Goal: Task Accomplishment & Management: Use online tool/utility

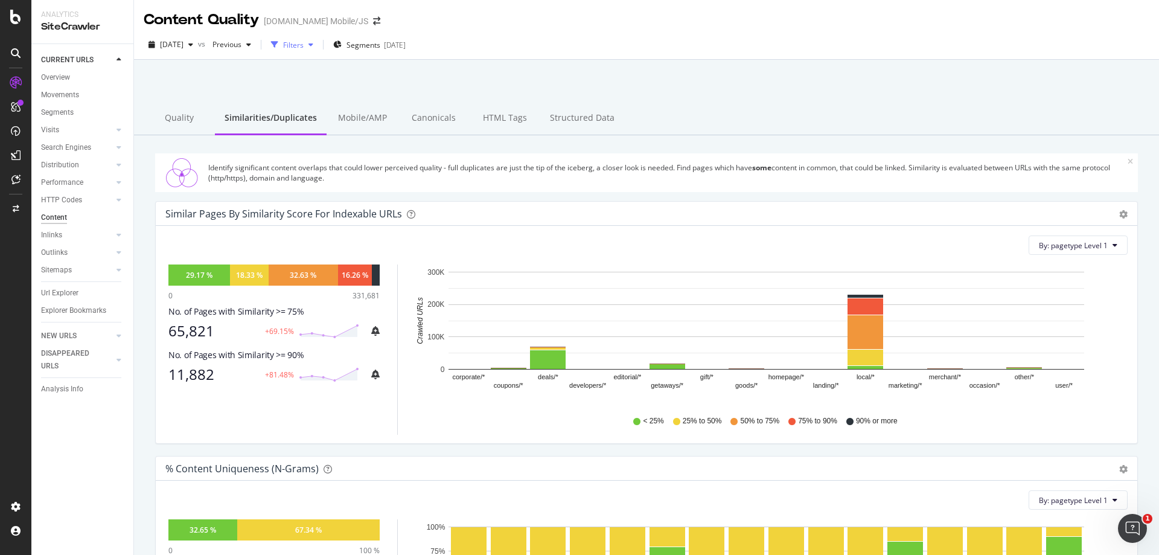
click at [318, 42] on div "button" at bounding box center [311, 44] width 14 height 7
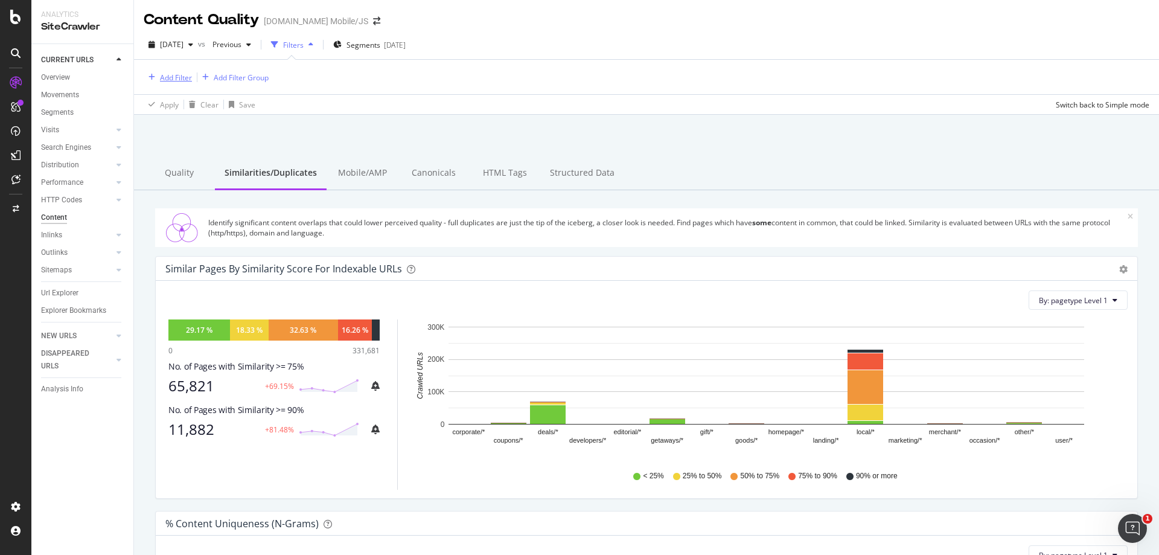
click at [183, 77] on div "Add Filter" at bounding box center [176, 77] width 32 height 10
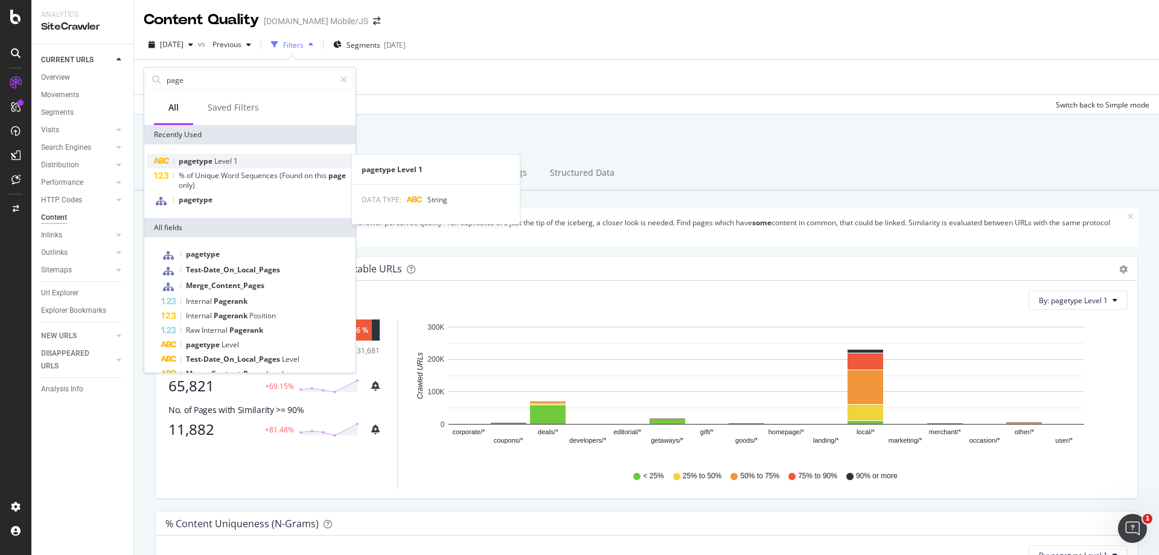
type input "page"
click at [204, 160] on span "pagetype" at bounding box center [197, 161] width 36 height 10
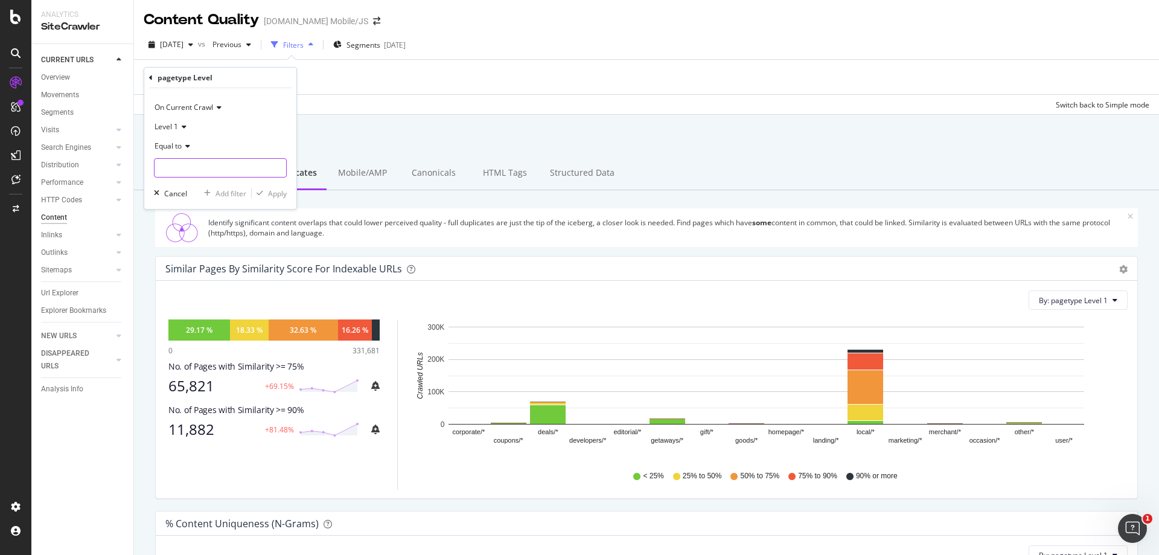
click at [204, 161] on input "text" at bounding box center [221, 167] width 132 height 19
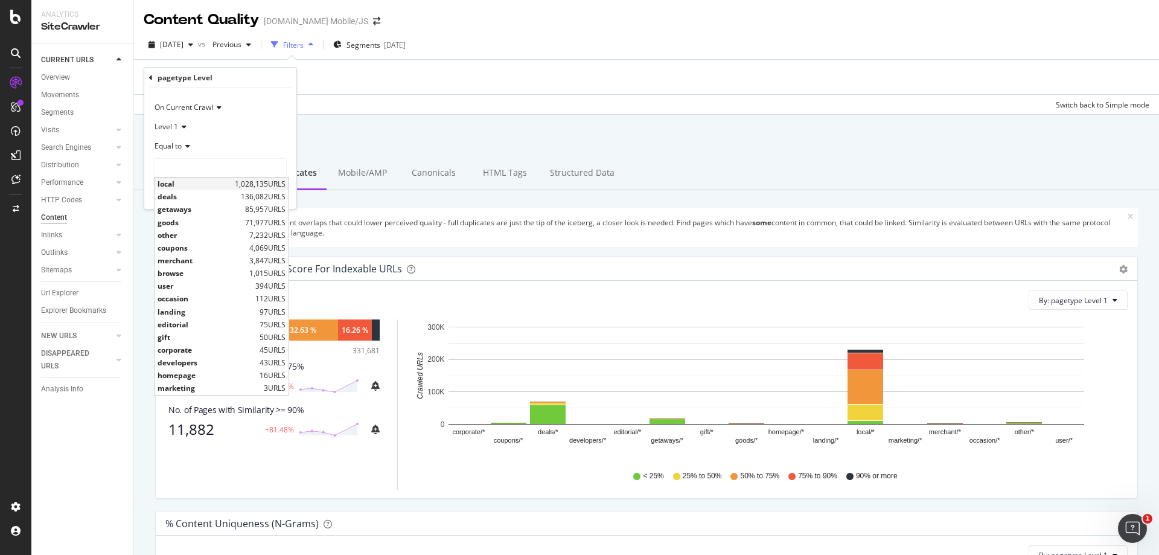
click at [195, 182] on span "local" at bounding box center [195, 184] width 74 height 10
type input "local"
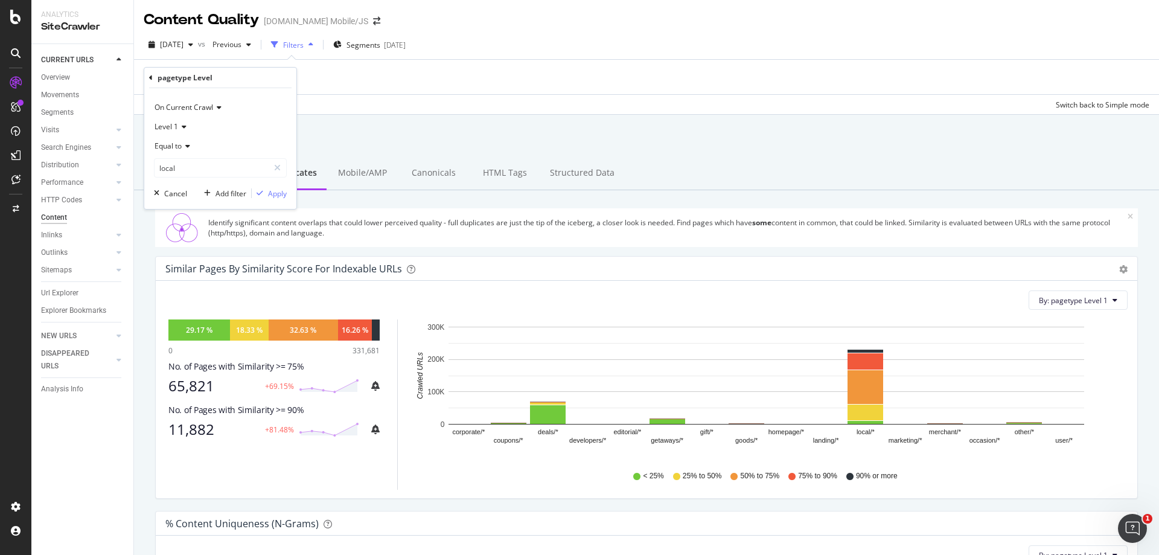
click at [287, 191] on div "On Current Crawl Level 1 Equal to local local Cancel Add filter Apply" at bounding box center [220, 148] width 152 height 121
click at [284, 192] on div "Apply" at bounding box center [277, 193] width 19 height 10
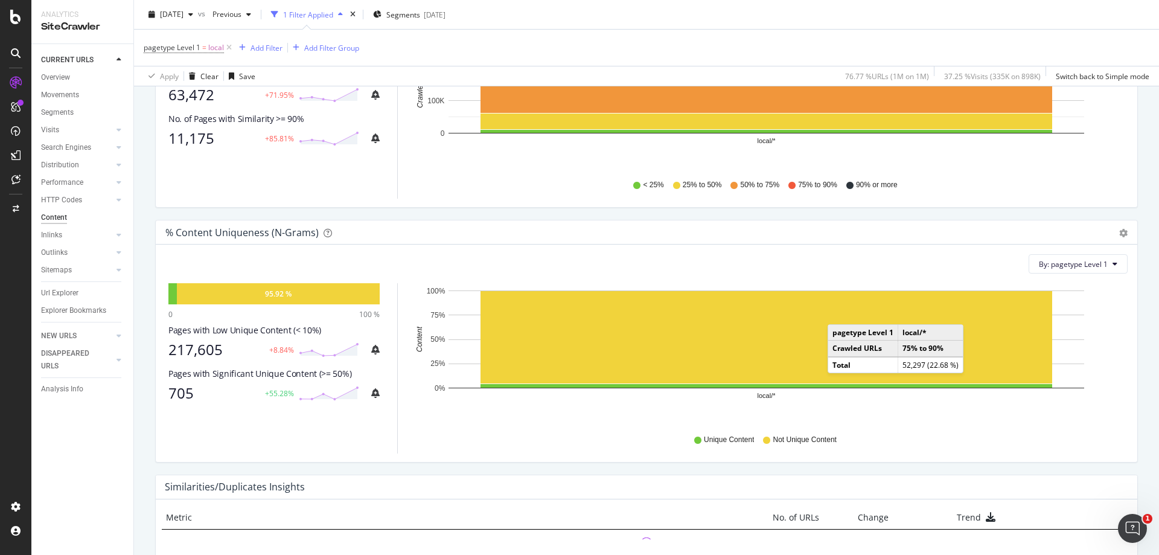
scroll to position [292, 0]
